Goal: Task Accomplishment & Management: Manage account settings

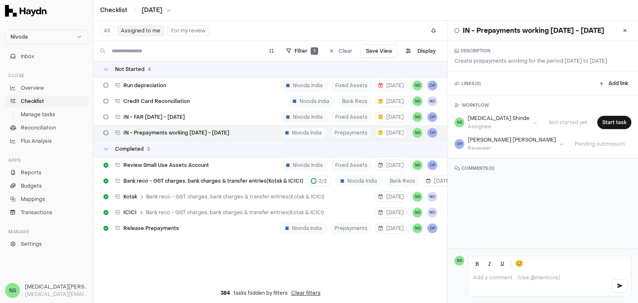
click at [164, 255] on div "Not Started 4 Run depreciation Nivoda India Fixed Assets [DATE] NS DP Credit Ca…" at bounding box center [270, 172] width 354 height 222
click at [137, 35] on button "Assigned to me" at bounding box center [140, 30] width 47 height 11
click at [145, 32] on button "Assigned to me" at bounding box center [140, 30] width 47 height 11
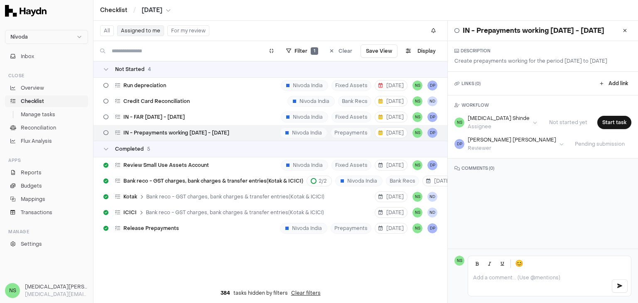
click at [145, 32] on button "Assigned to me" at bounding box center [140, 30] width 47 height 11
click at [29, 102] on span "Checklist" at bounding box center [32, 101] width 23 height 7
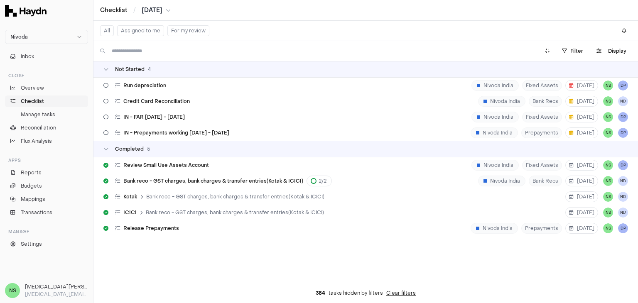
click at [148, 34] on button "Assigned to me" at bounding box center [140, 30] width 47 height 11
click at [147, 32] on button "Assigned to me" at bounding box center [140, 30] width 47 height 11
click at [147, 32] on html "Nivoda Inbox Close Overview Checklist Manage tasks Reconciliation Flux Analysis…" at bounding box center [319, 151] width 638 height 303
click at [493, 50] on html "Nivoda Inbox Close Overview Checklist Manage tasks Reconciliation Flux Analysis…" at bounding box center [319, 151] width 638 height 303
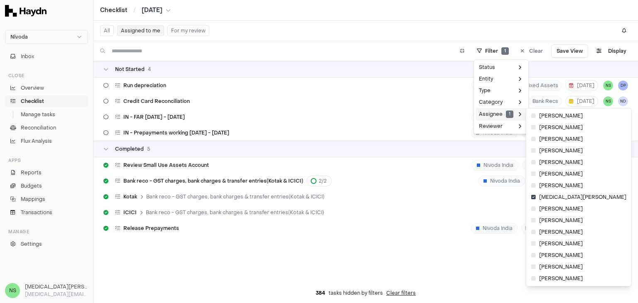
click at [485, 115] on span "Assignee 1" at bounding box center [496, 113] width 34 height 7
click at [533, 232] on icon at bounding box center [533, 232] width 5 height 5
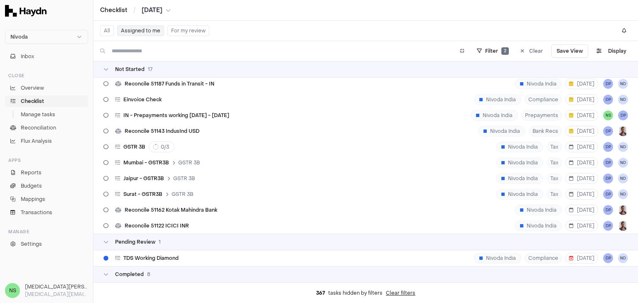
scroll to position [249, 0]
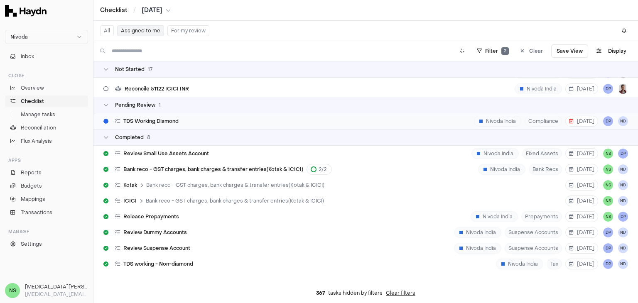
click at [321, 117] on div "TDS Working Diamond Nivoda India Compliance [DATE] DP ND" at bounding box center [365, 121] width 544 height 16
